Goal: Transaction & Acquisition: Subscribe to service/newsletter

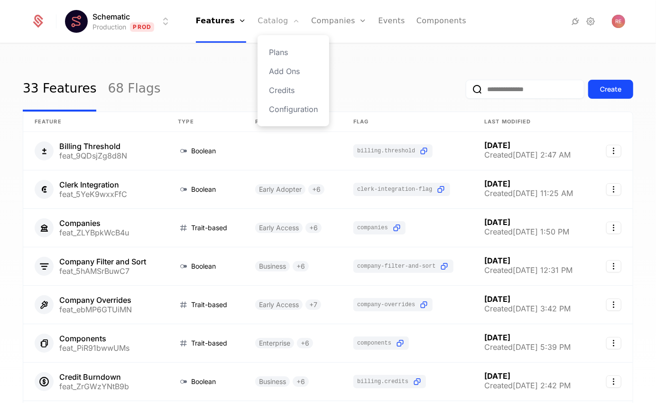
click at [277, 22] on link "Catalog" at bounding box center [279, 21] width 42 height 43
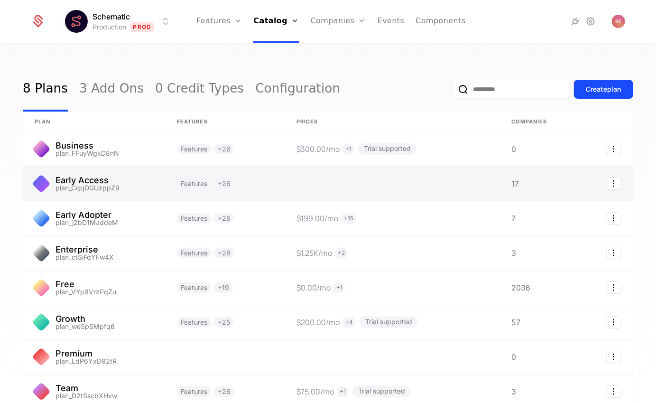
click at [246, 186] on link at bounding box center [226, 183] width 120 height 34
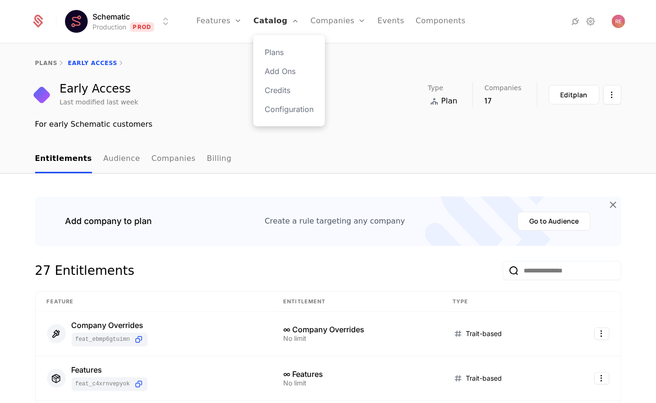
click at [281, 25] on link "Catalog" at bounding box center [276, 21] width 46 height 43
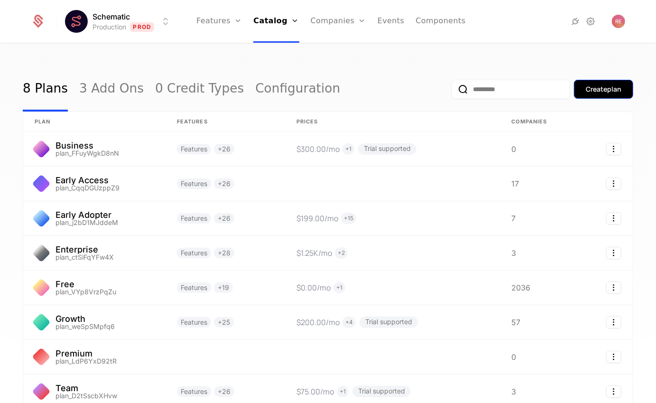
click at [592, 82] on button "Create plan" at bounding box center [603, 89] width 59 height 19
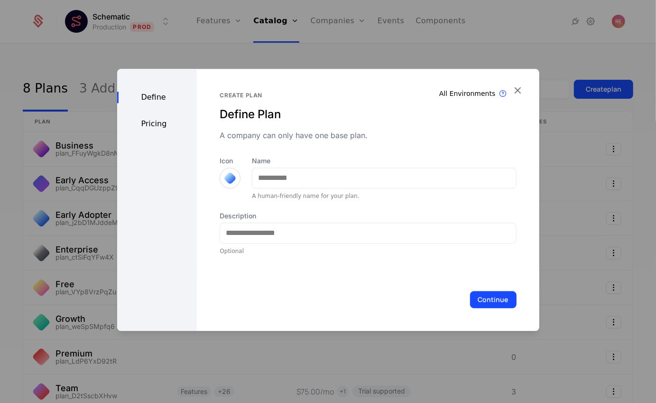
click at [193, 49] on div at bounding box center [328, 201] width 656 height 403
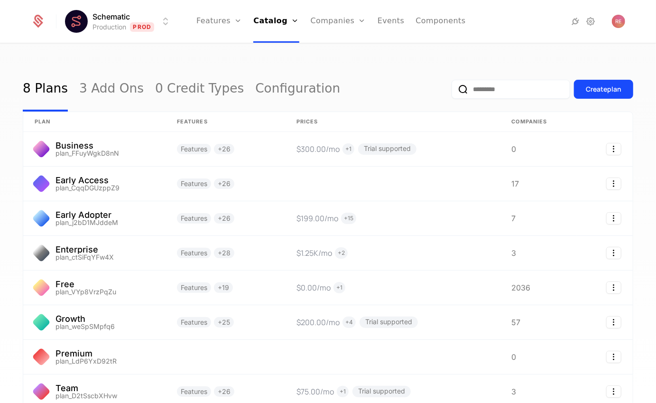
click at [139, 37] on div "Schematic Production Prod Features Features Flags Catalog Plans Add Ons Credits…" at bounding box center [328, 21] width 594 height 43
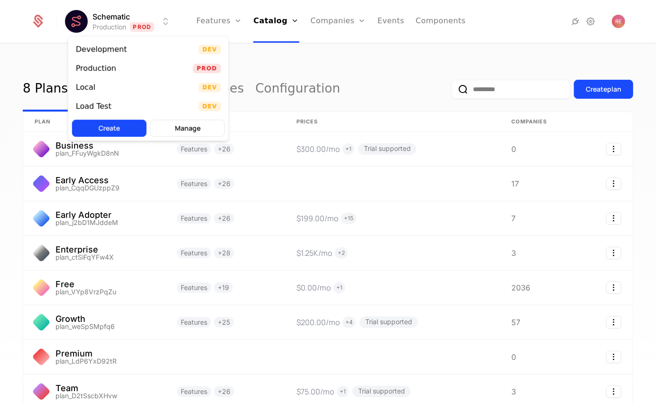
click at [121, 27] on html "Schematic Production Prod Features Features Flags Catalog Plans Add Ons Credits…" at bounding box center [328, 201] width 656 height 403
click at [105, 91] on div "Local Dev" at bounding box center [148, 87] width 160 height 19
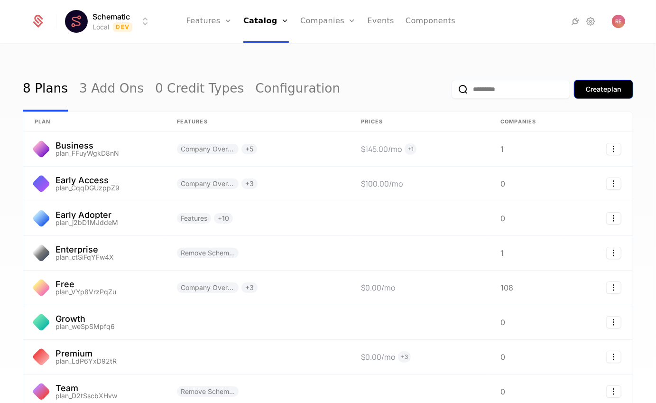
click at [586, 88] on div "Create plan" at bounding box center [604, 88] width 36 height 9
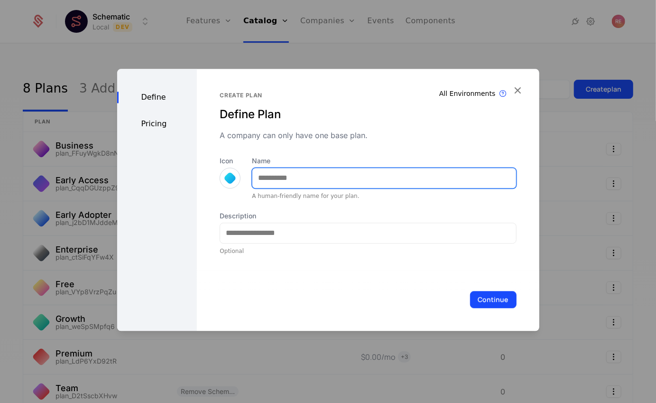
click at [276, 181] on input "Name" at bounding box center [383, 178] width 263 height 20
type input "*********"
click at [470, 291] on button "Continue" at bounding box center [493, 299] width 46 height 17
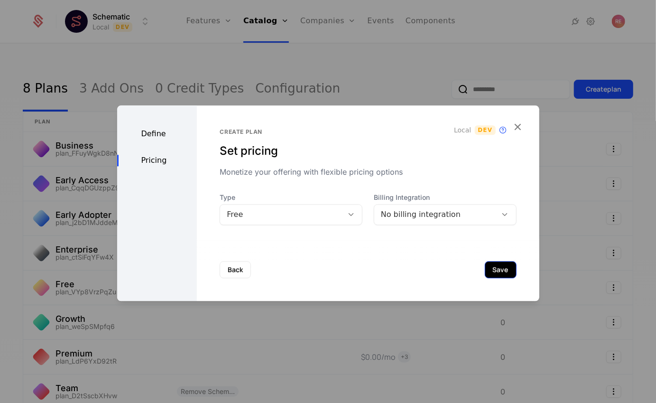
click at [500, 273] on button "Save" at bounding box center [501, 269] width 32 height 17
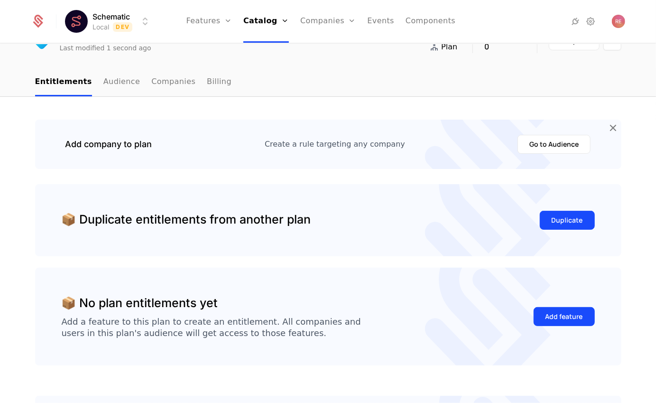
scroll to position [62, 0]
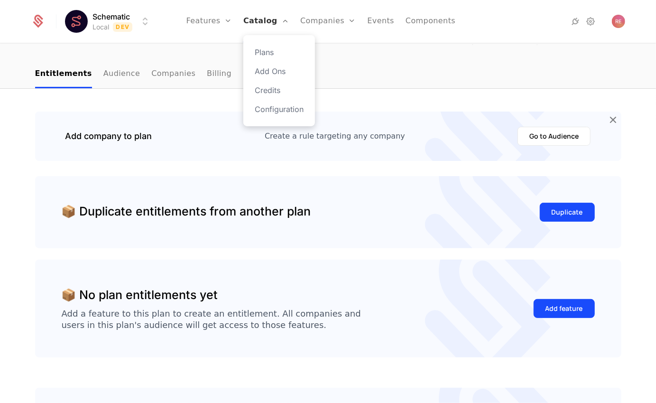
click at [260, 22] on link "Catalog" at bounding box center [266, 21] width 46 height 43
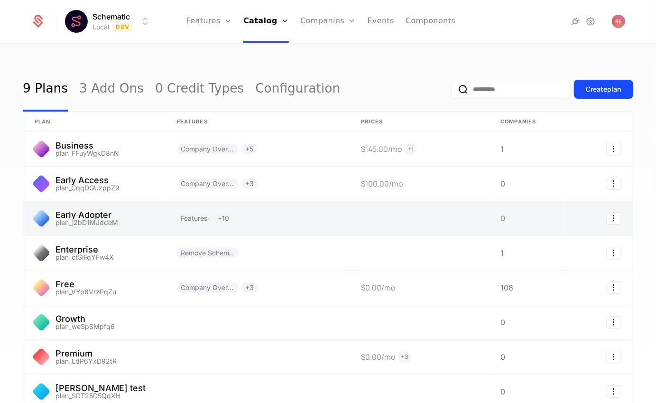
click at [170, 222] on link at bounding box center [258, 218] width 184 height 34
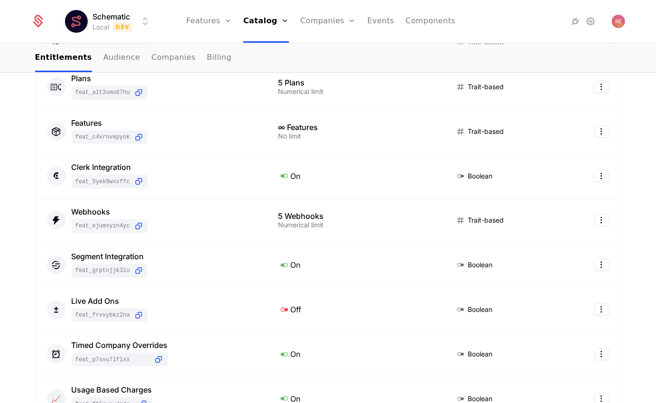
scroll to position [593, 0]
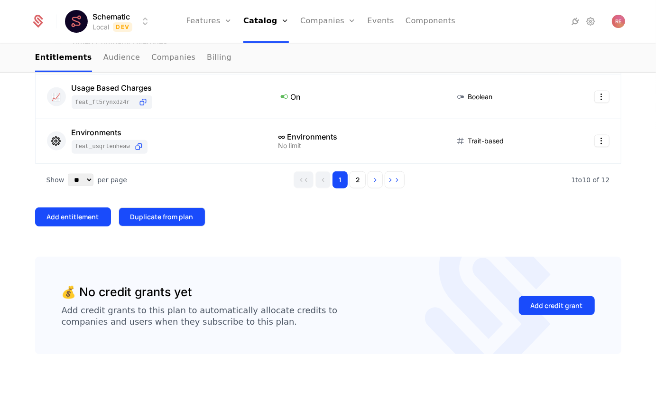
click at [171, 217] on div "Duplicate from plan" at bounding box center [161, 216] width 63 height 9
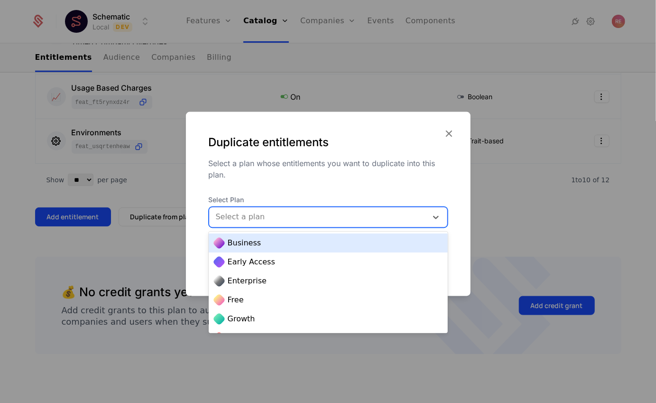
click at [252, 213] on div at bounding box center [318, 216] width 205 height 13
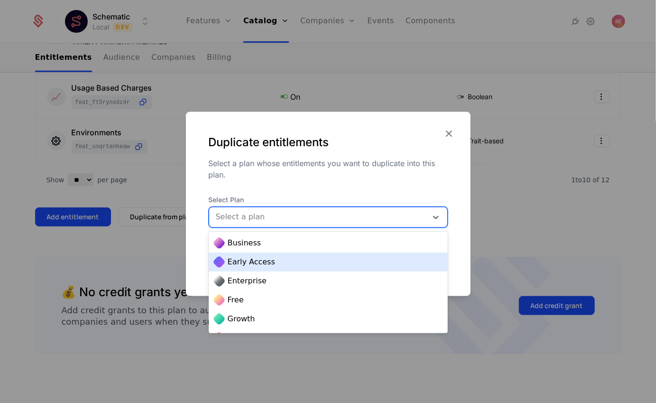
click at [600, 247] on div at bounding box center [328, 201] width 656 height 403
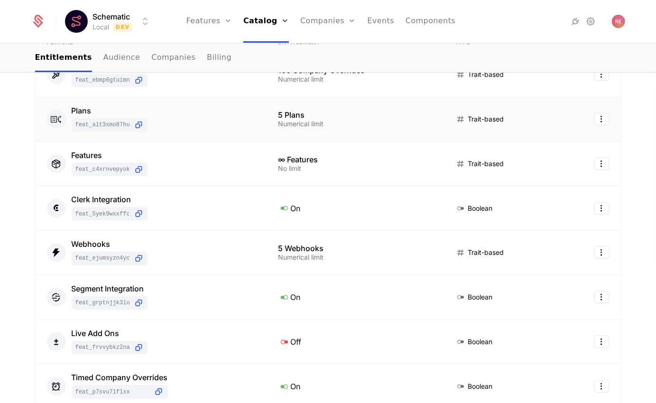
scroll to position [0, 0]
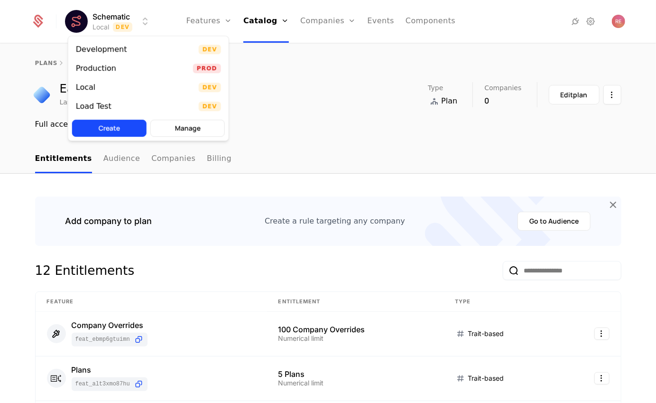
click at [102, 25] on html "Schematic Local Dev Features Features Flags Catalog Plans Add Ons Credits Confi…" at bounding box center [328, 201] width 656 height 403
click at [101, 64] on div "Production" at bounding box center [96, 68] width 40 height 8
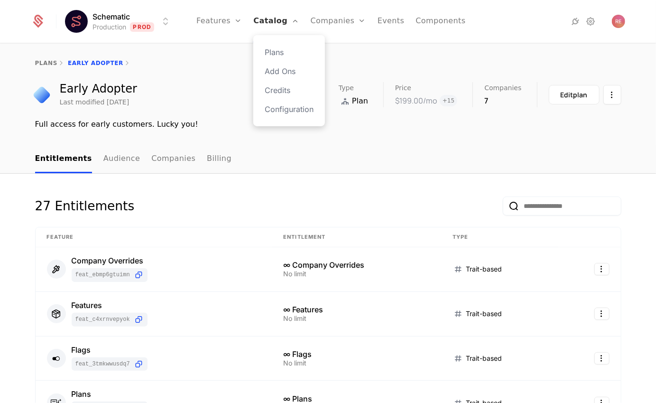
click at [275, 20] on link "Catalog" at bounding box center [276, 21] width 46 height 43
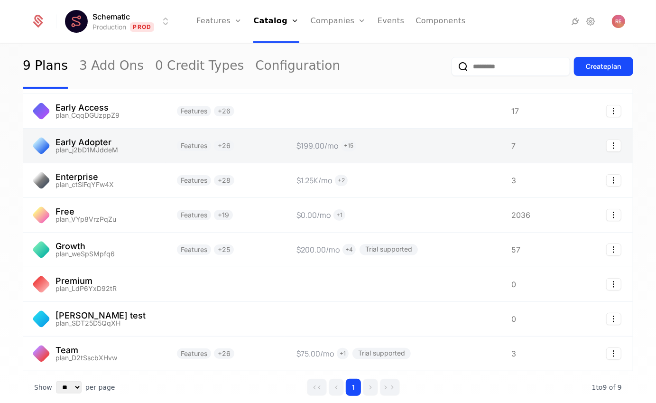
scroll to position [117, 0]
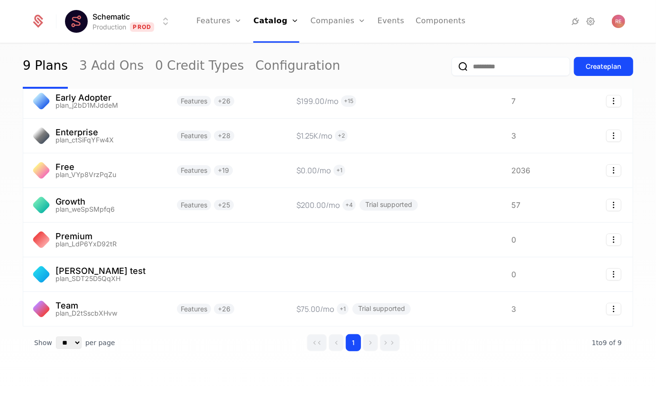
click at [92, 10] on html "Schematic Production Prod Features Features Flags Catalog Plans Add Ons Credits…" at bounding box center [328, 201] width 656 height 403
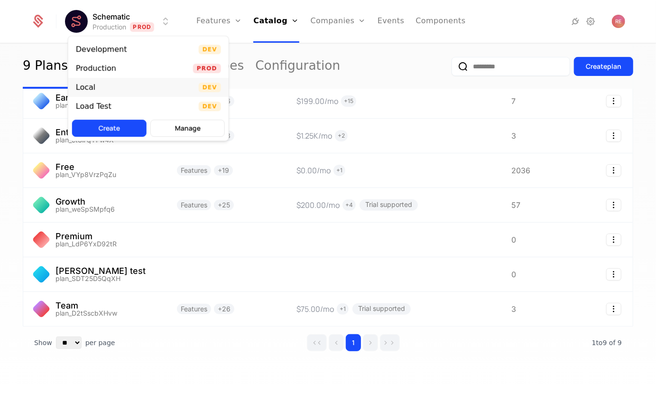
click at [91, 90] on div "Local" at bounding box center [85, 87] width 19 height 8
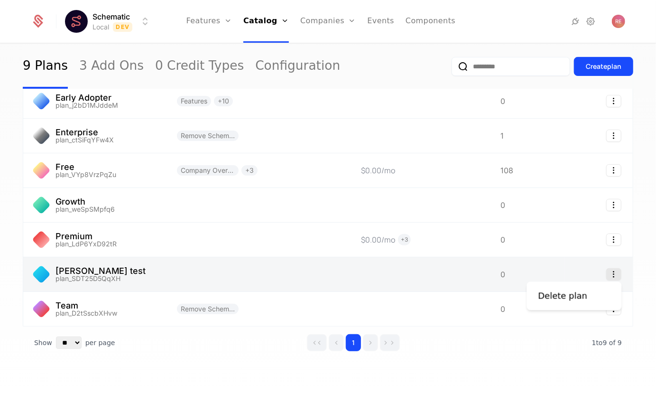
click at [615, 273] on icon "Select action" at bounding box center [613, 274] width 15 height 12
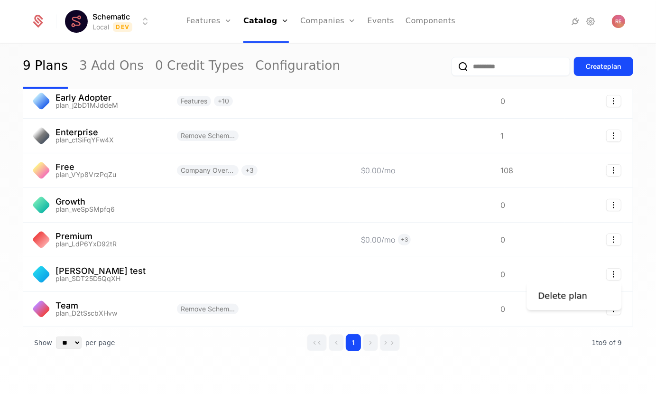
click at [551, 303] on div "Delete plan" at bounding box center [574, 296] width 95 height 28
click at [567, 299] on div "Delete plan" at bounding box center [562, 295] width 49 height 13
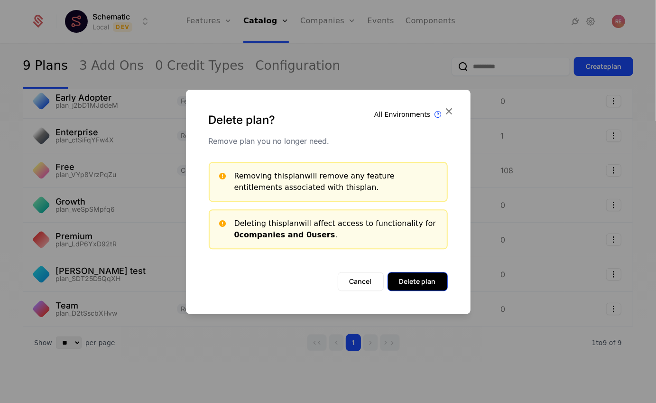
click at [424, 287] on button "Delete plan" at bounding box center [417, 281] width 60 height 19
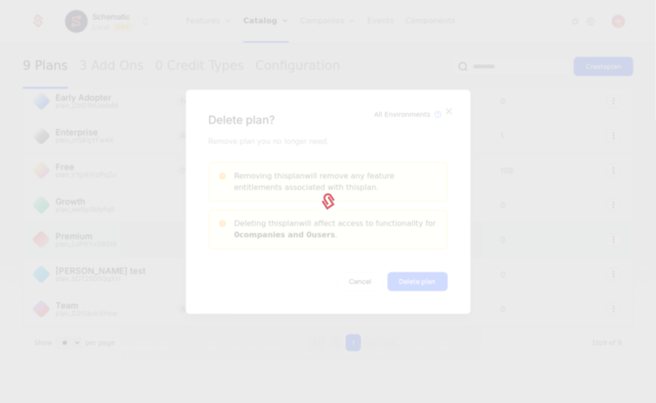
scroll to position [118, 0]
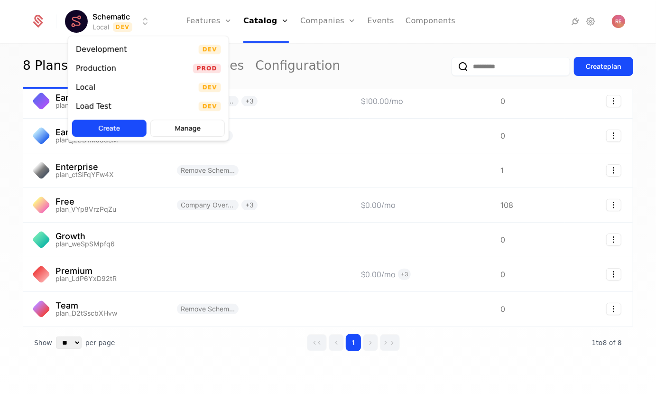
click at [121, 14] on html "Schematic Local Dev Features Features Flags Catalog Plans Add Ons Credits Confi…" at bounding box center [328, 201] width 656 height 403
click at [97, 64] on div "Production" at bounding box center [96, 68] width 40 height 8
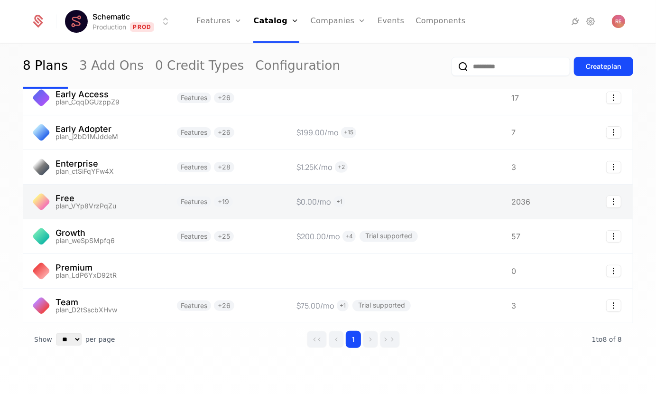
scroll to position [118, 0]
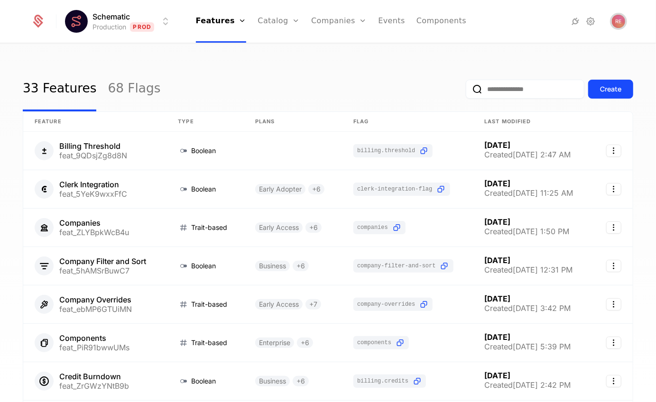
click at [620, 17] on span "Open user button" at bounding box center [618, 21] width 13 height 13
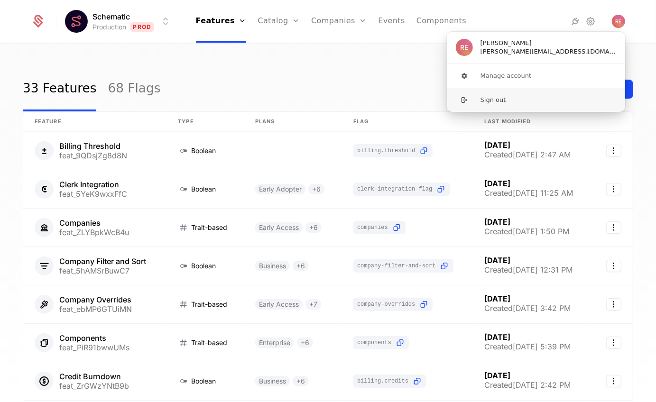
click at [488, 99] on button "Sign out" at bounding box center [535, 100] width 179 height 24
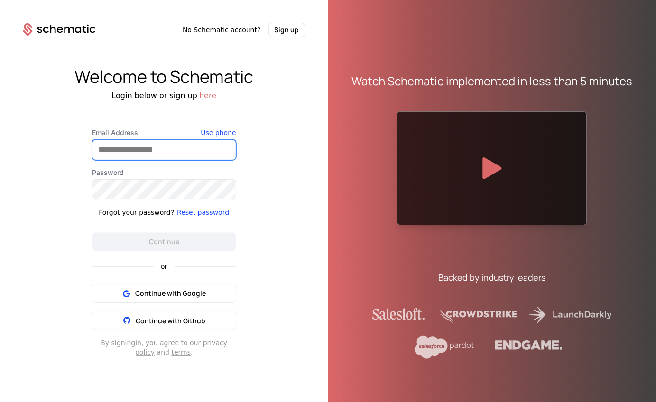
click at [177, 150] on input "Email Address" at bounding box center [163, 150] width 143 height 20
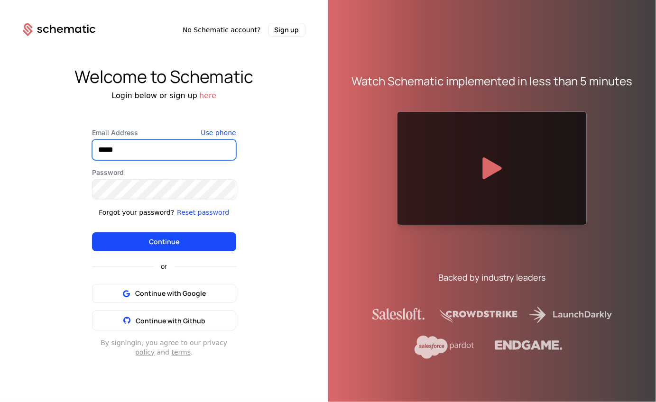
type input "*****"
click at [291, 162] on div "Welcome to Schematic Login below or sign up here Email Address ***** Use phone …" at bounding box center [164, 212] width 328 height 350
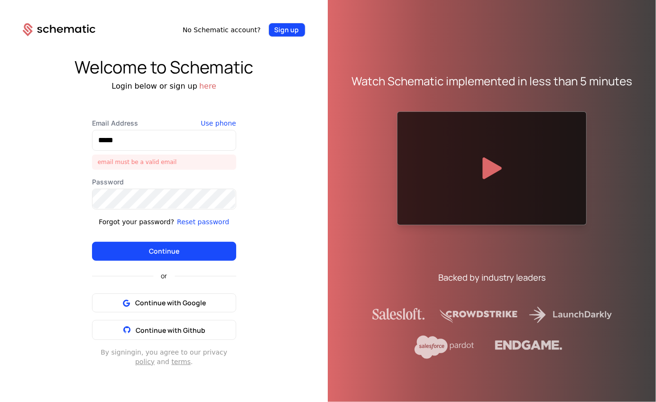
click at [294, 34] on button "Sign up" at bounding box center [286, 30] width 37 height 14
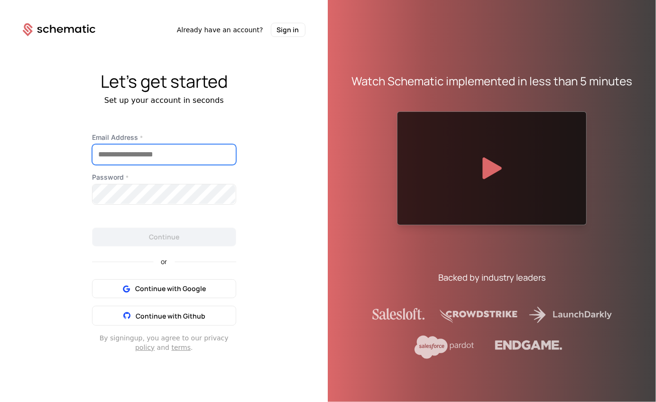
click at [164, 159] on input "Email Address *" at bounding box center [163, 155] width 143 height 20
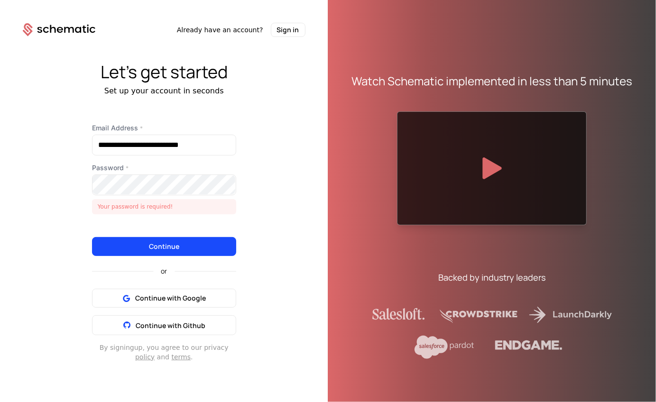
click at [255, 186] on div "**********" at bounding box center [164, 242] width 190 height 239
click at [132, 147] on input "**********" at bounding box center [163, 145] width 143 height 20
type input "**********"
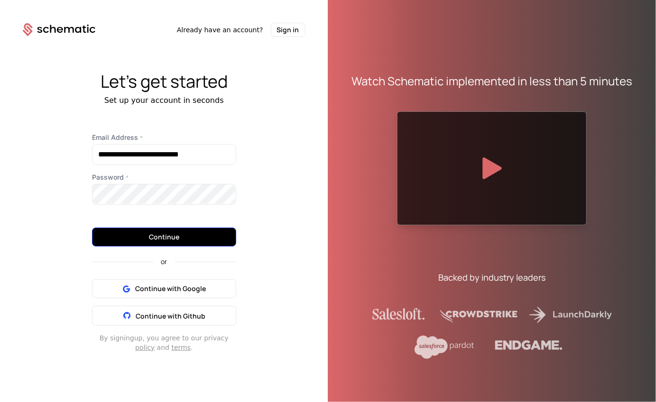
click at [203, 244] on button "Continue" at bounding box center [164, 237] width 144 height 19
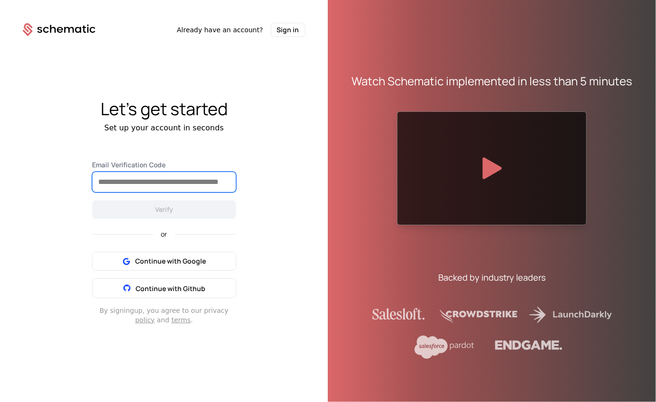
click at [212, 176] on input "Email Verification Code" at bounding box center [163, 182] width 143 height 20
paste input "******"
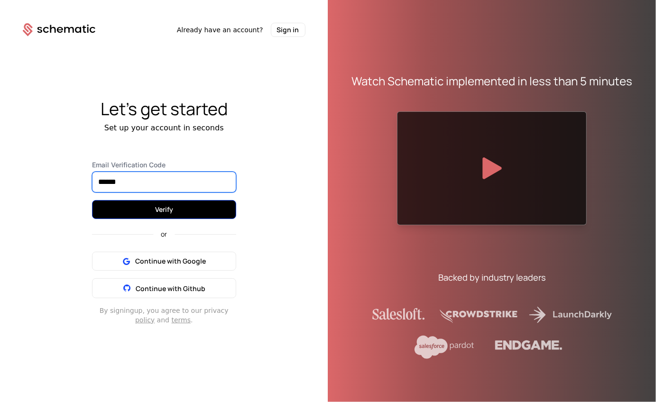
type input "******"
click at [199, 216] on button "Verify" at bounding box center [164, 209] width 144 height 19
